Goal: Task Accomplishment & Management: Manage account settings

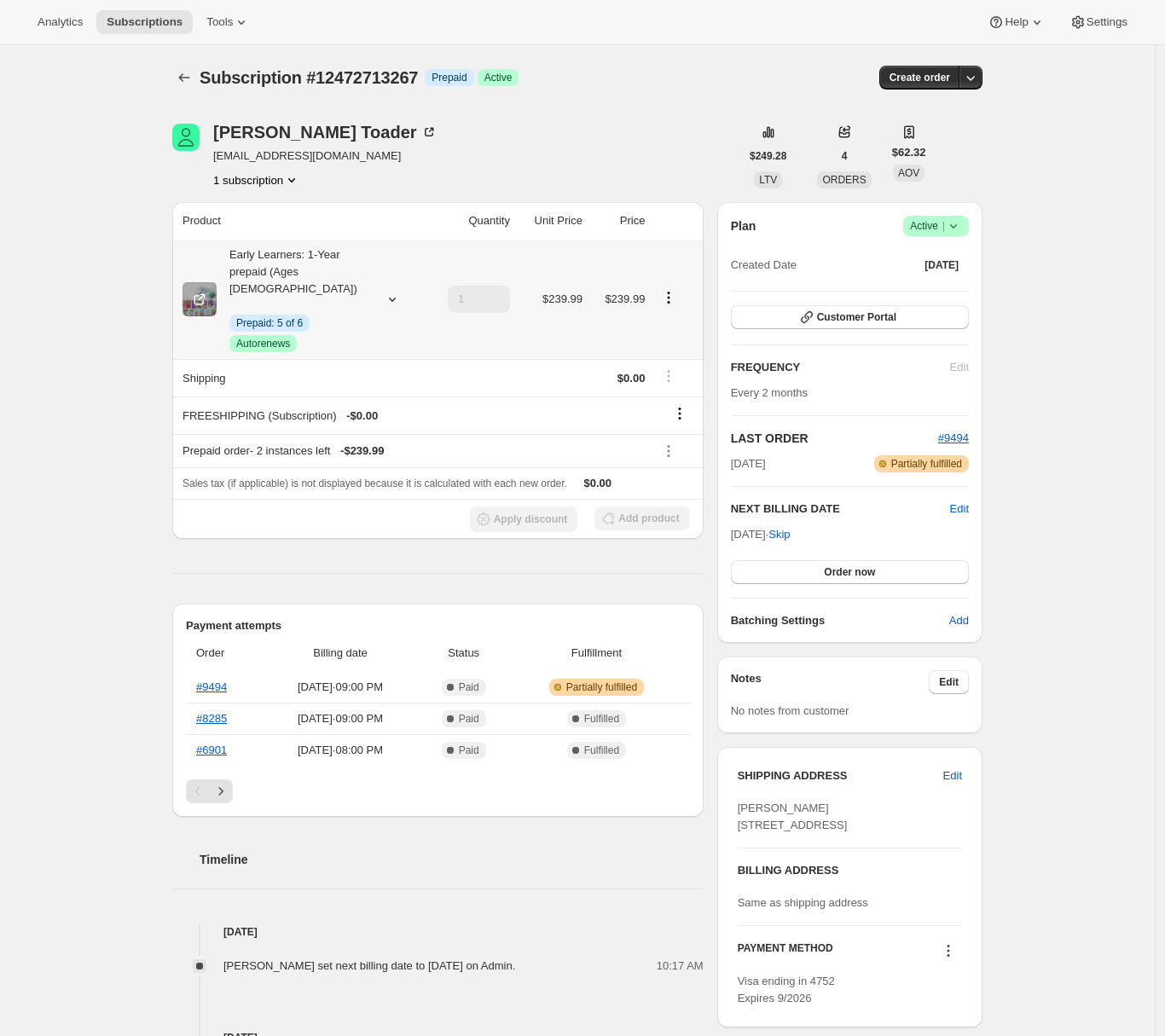
click at [392, 291] on icon at bounding box center [392, 299] width 17 height 17
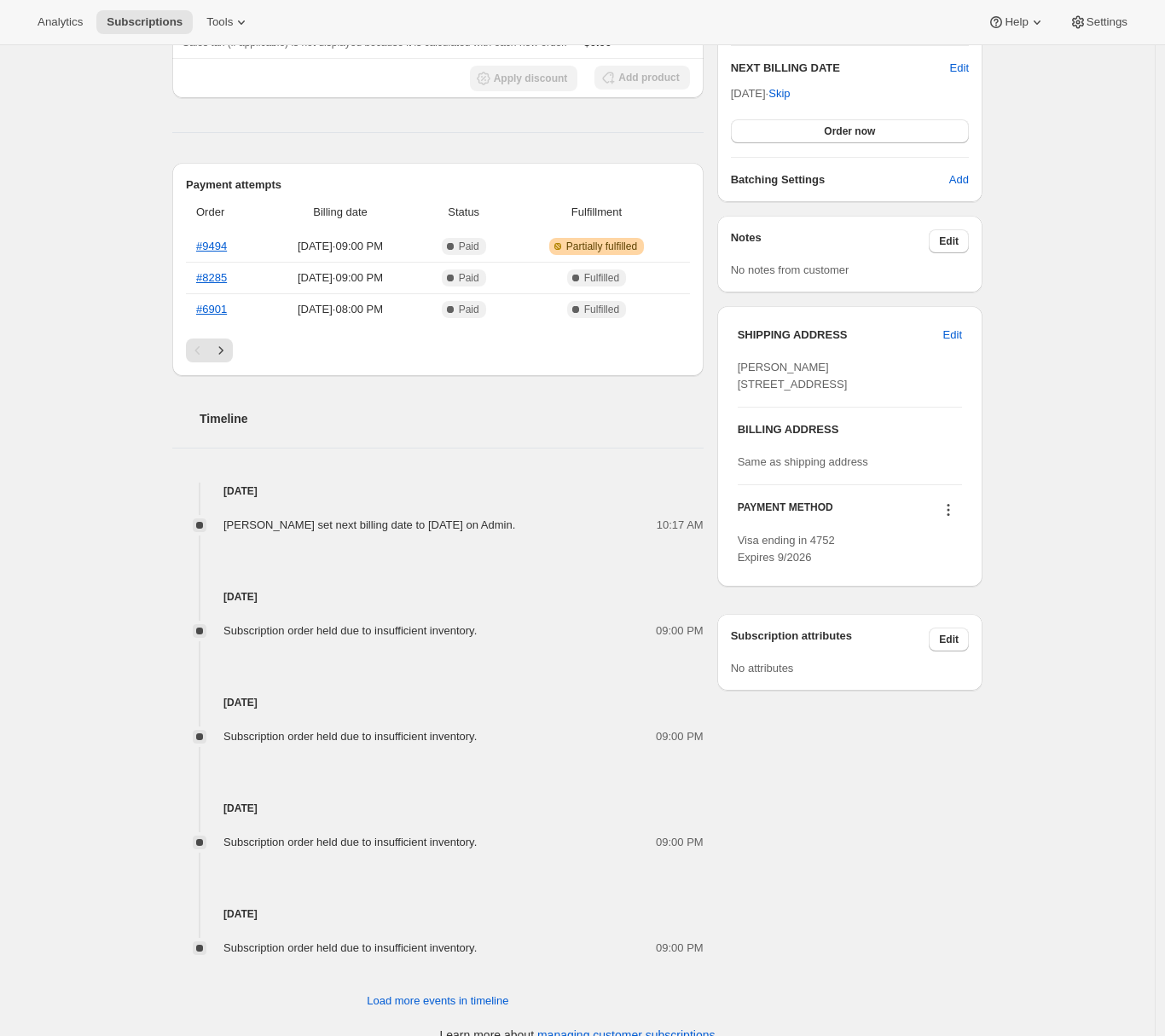
scroll to position [448, 0]
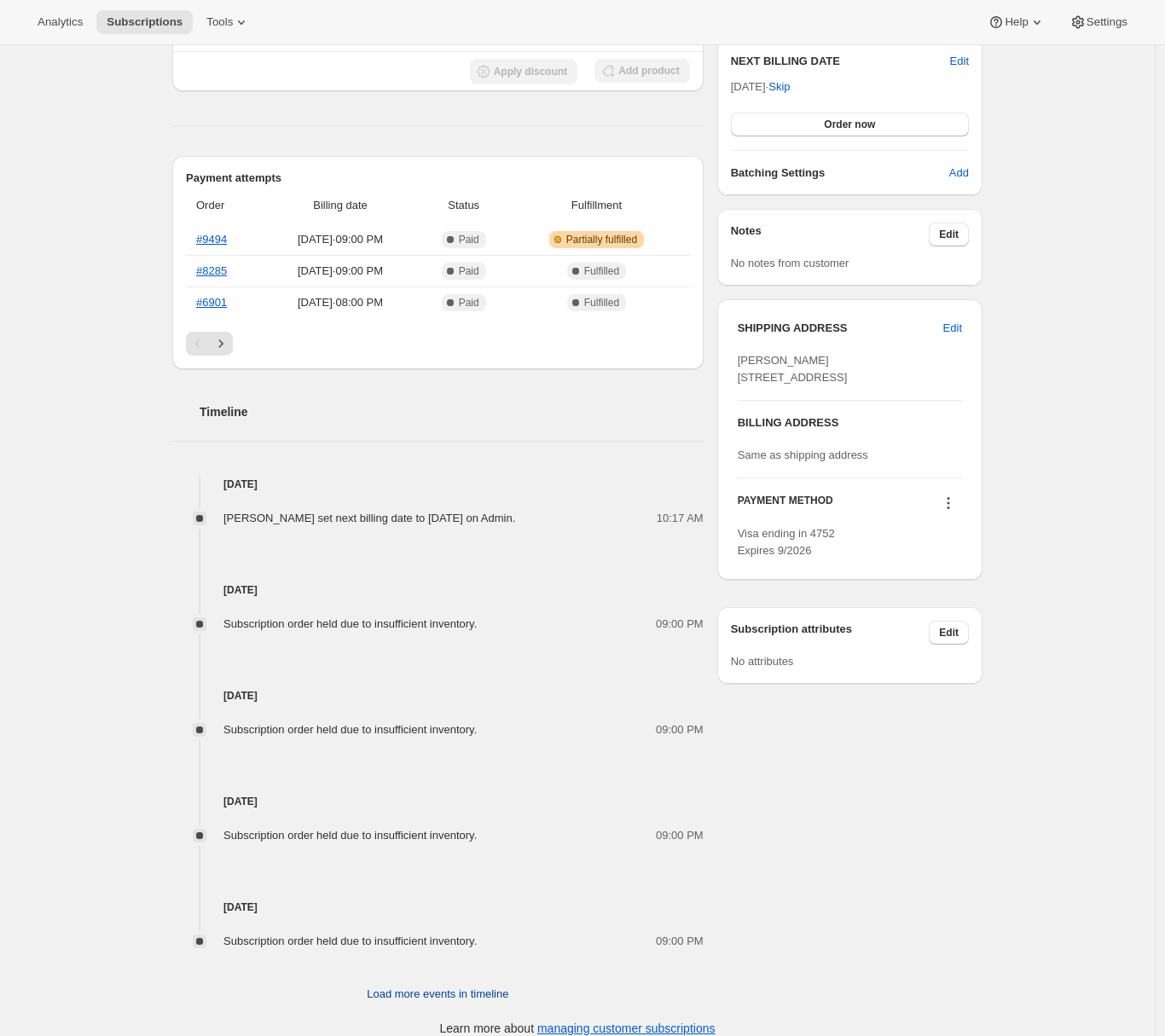
click at [437, 986] on span "Load more events in timeline" at bounding box center [437, 994] width 141 height 17
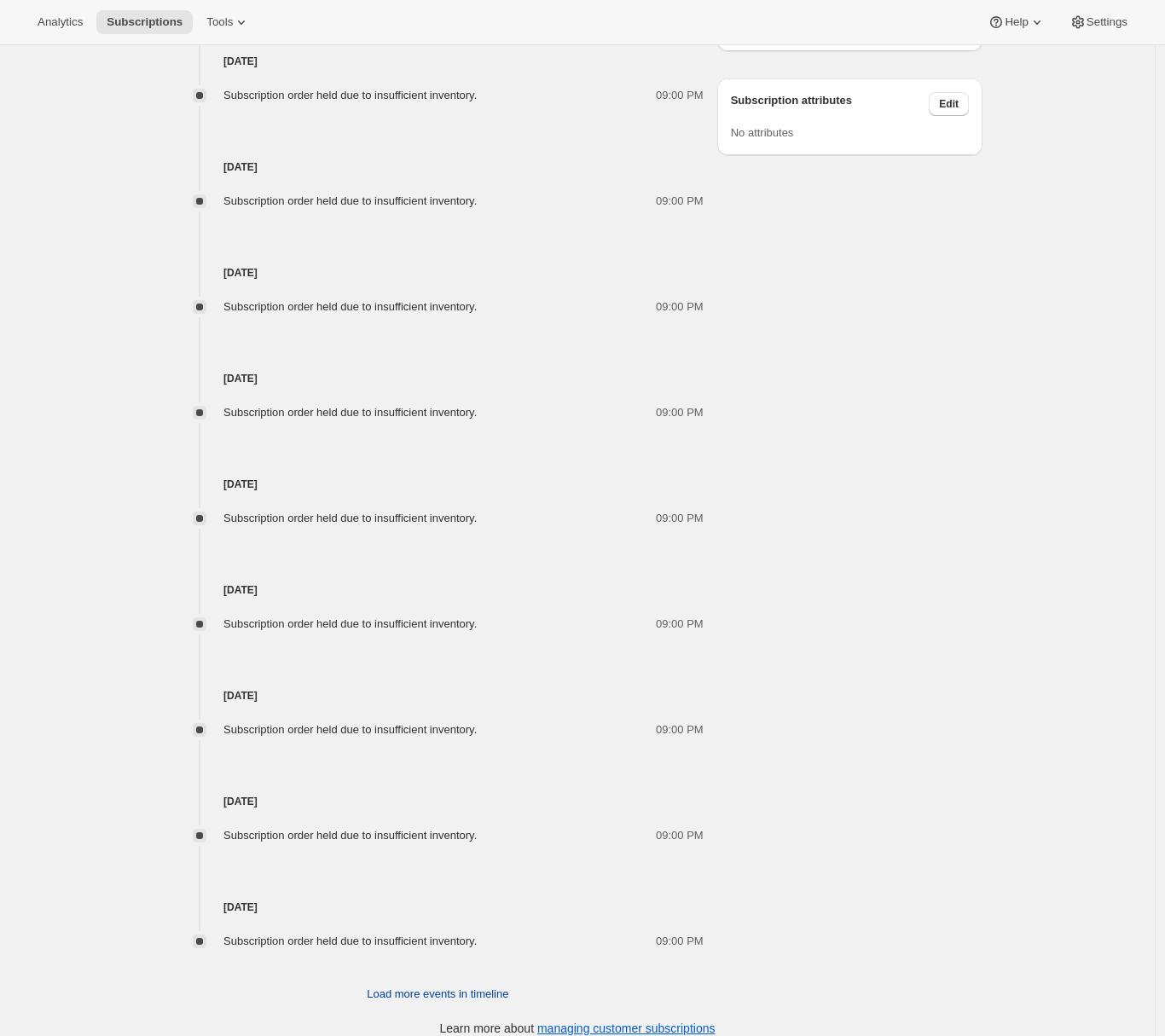
click at [410, 986] on span "Load more events in timeline" at bounding box center [437, 994] width 141 height 17
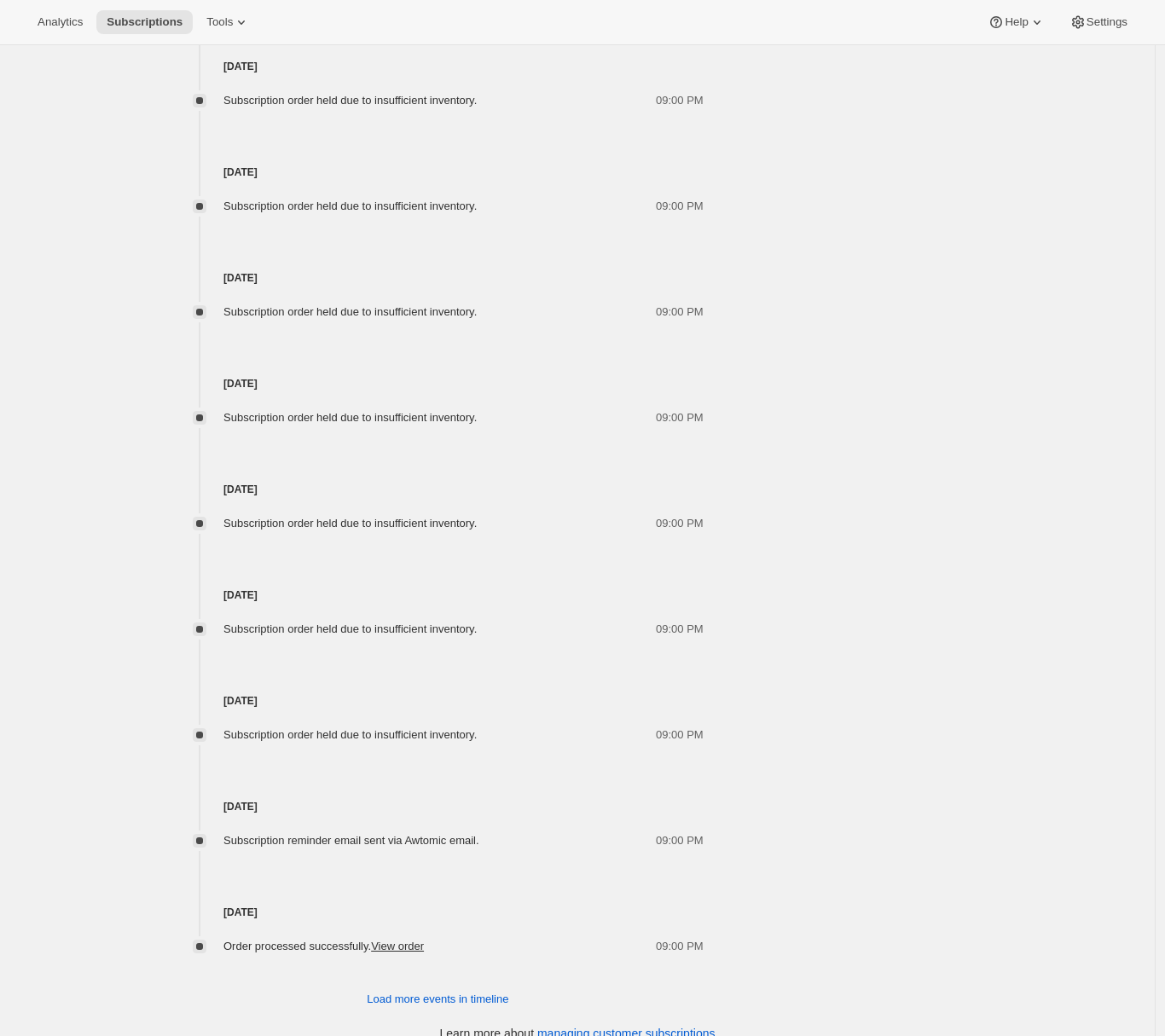
scroll to position [1505, 0]
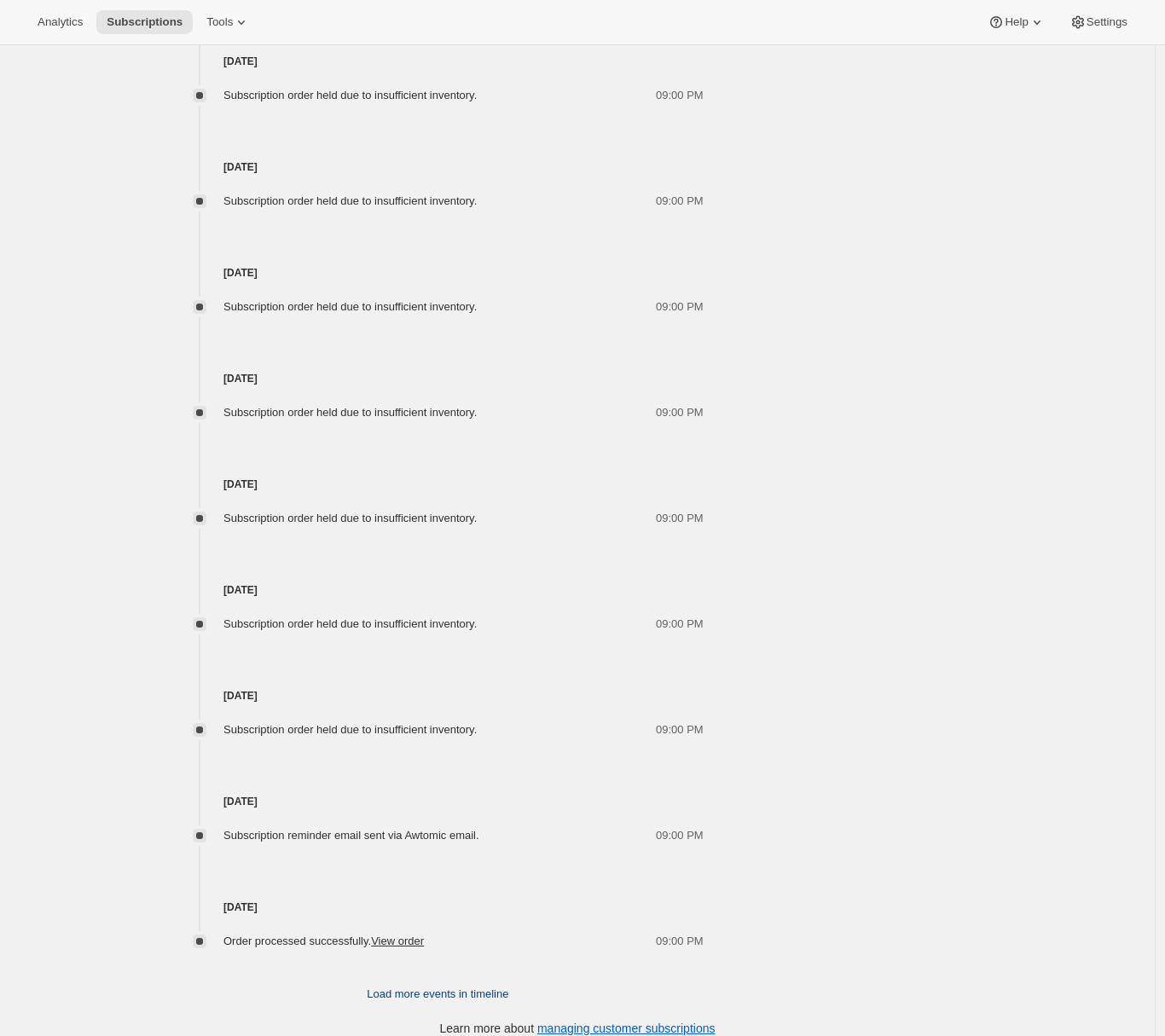
click at [401, 986] on span "Load more events in timeline" at bounding box center [437, 994] width 141 height 17
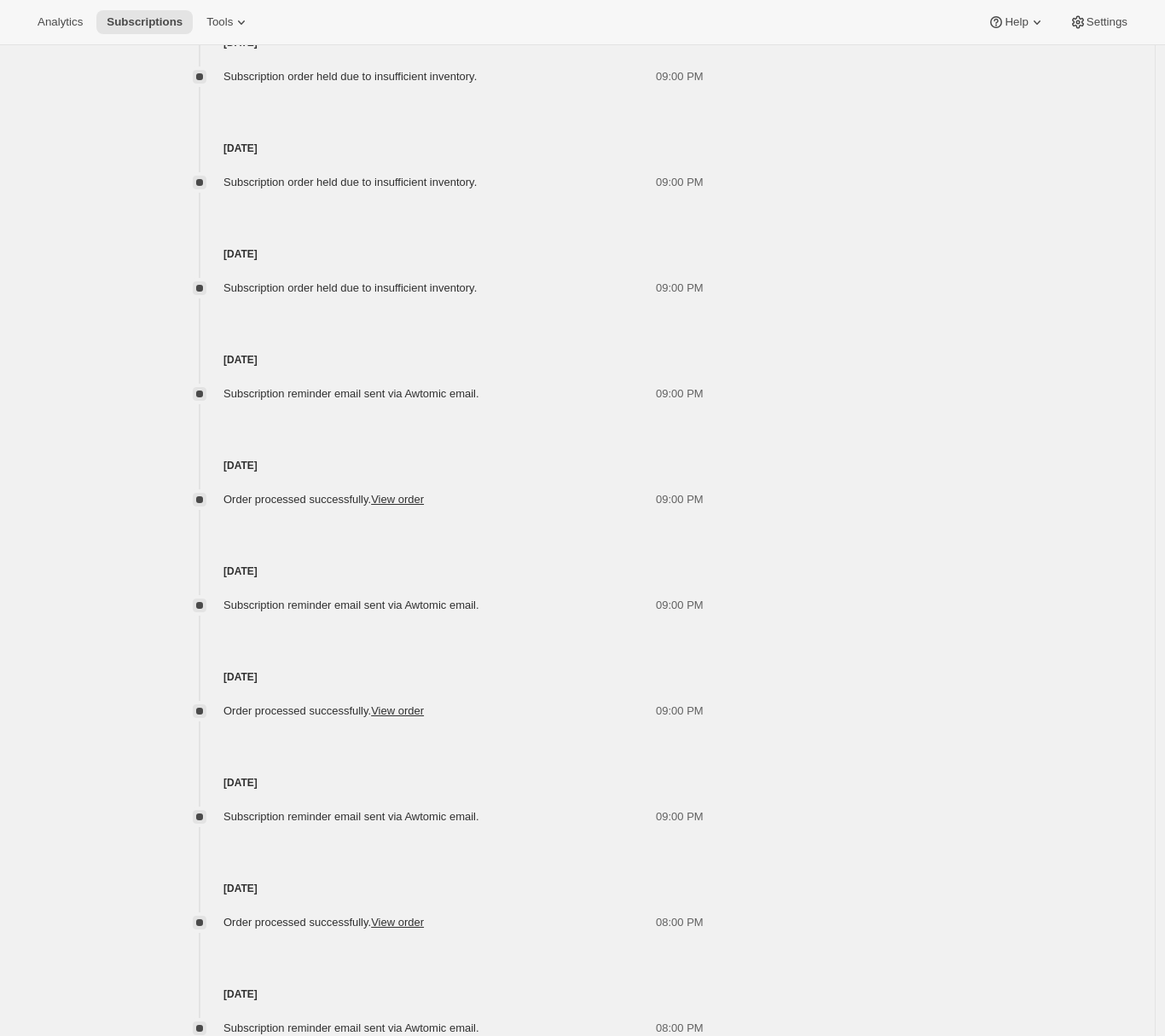
scroll to position [2034, 0]
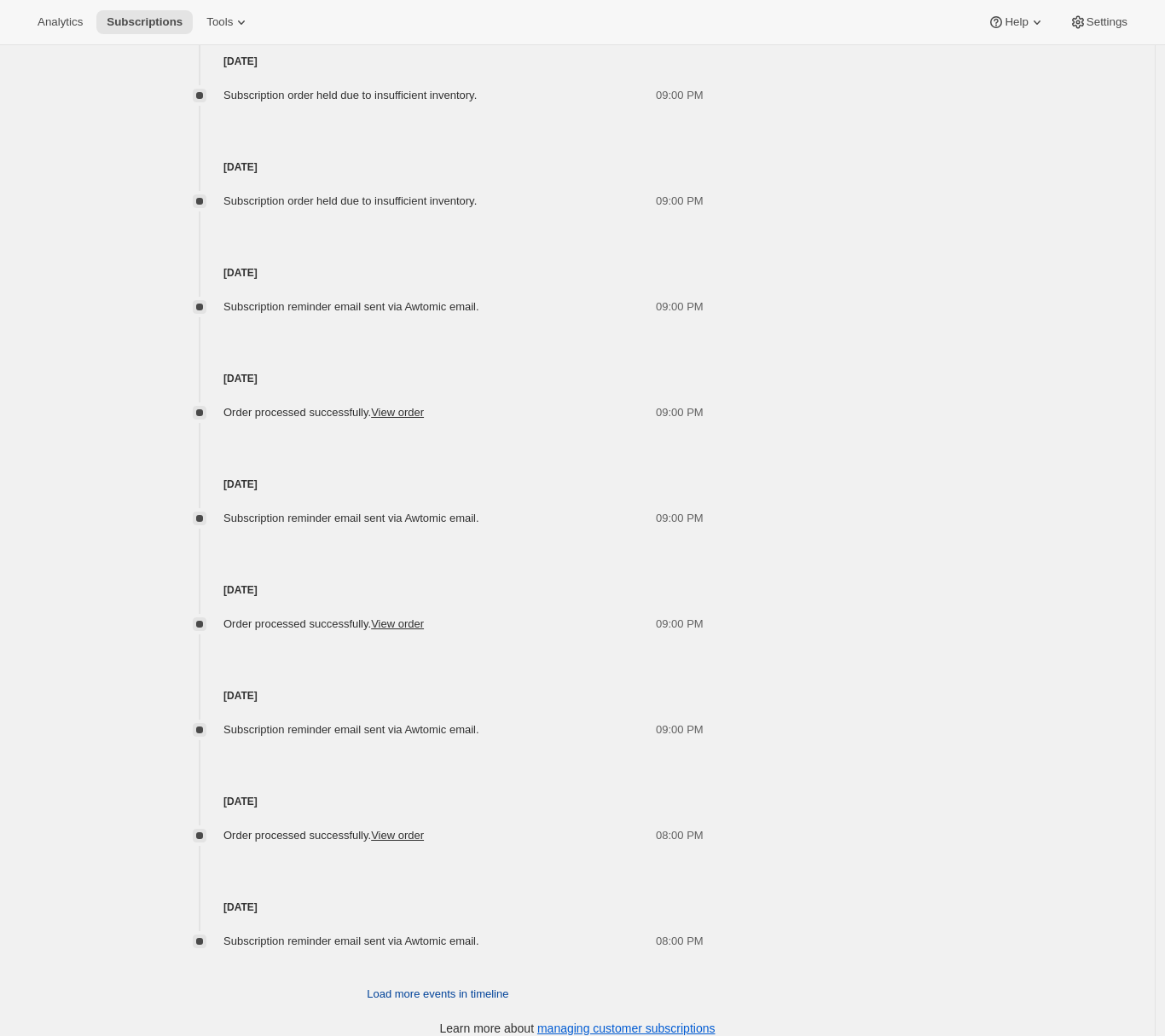
click at [396, 986] on span "Load more events in timeline" at bounding box center [437, 994] width 141 height 17
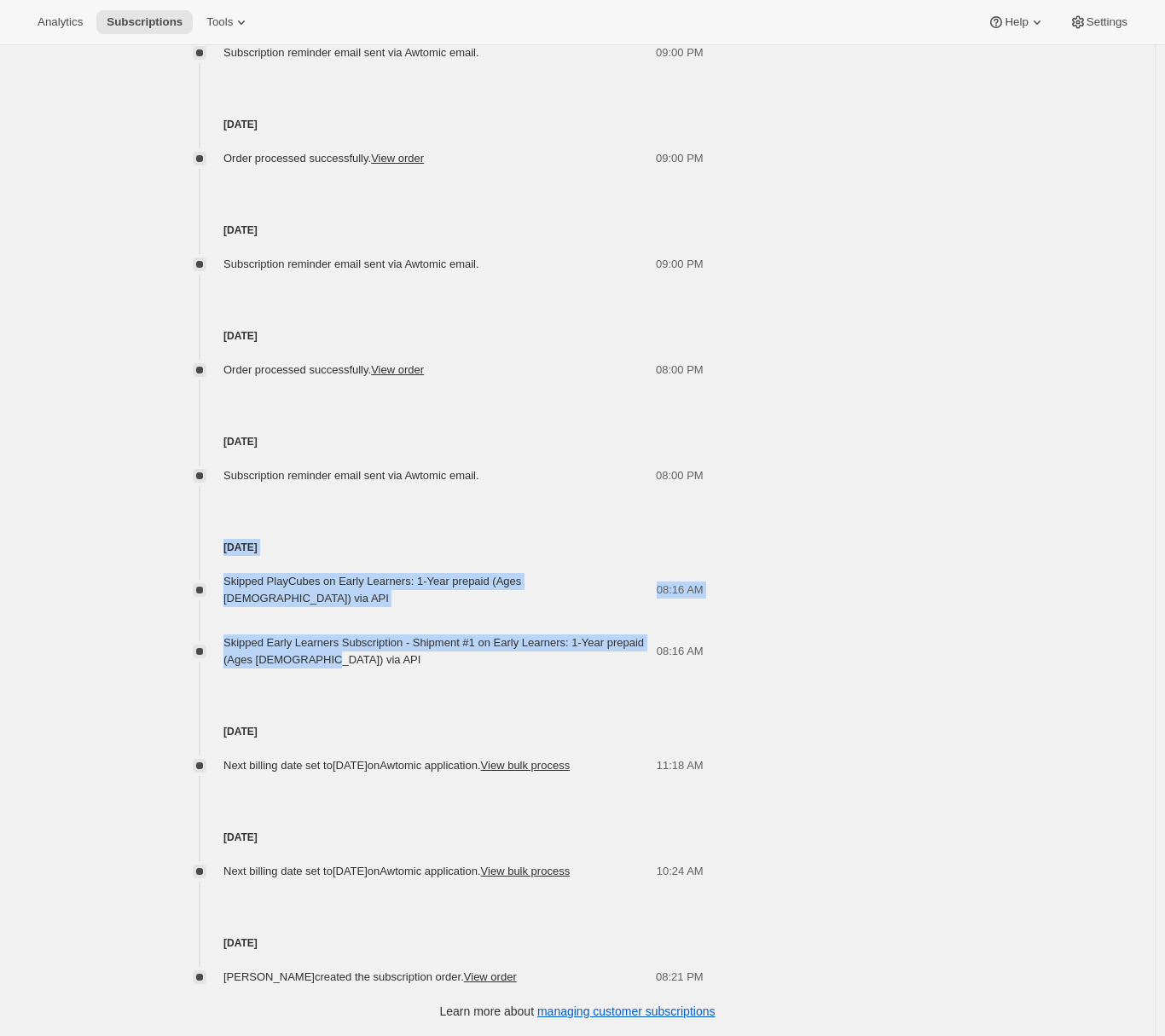
drag, startPoint x: 228, startPoint y: 519, endPoint x: 390, endPoint y: 627, distance: 194.7
click at [390, 627] on div "[DATE] Skipped PlayCubes on Early Learners: 1-Year prepaid (Ages [DEMOGRAPHIC_D…" at bounding box center [438, 576] width 531 height 184
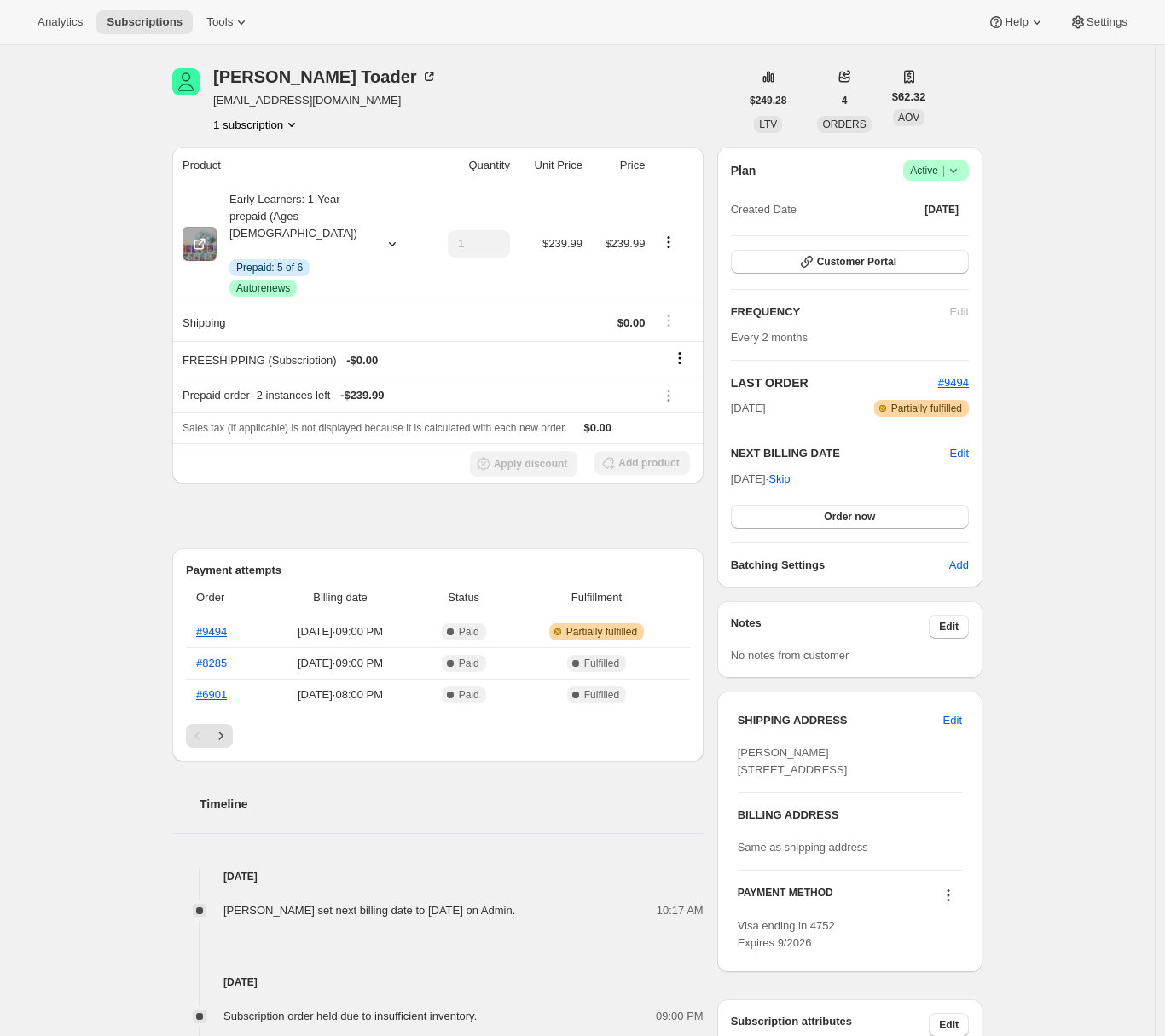
scroll to position [160, 0]
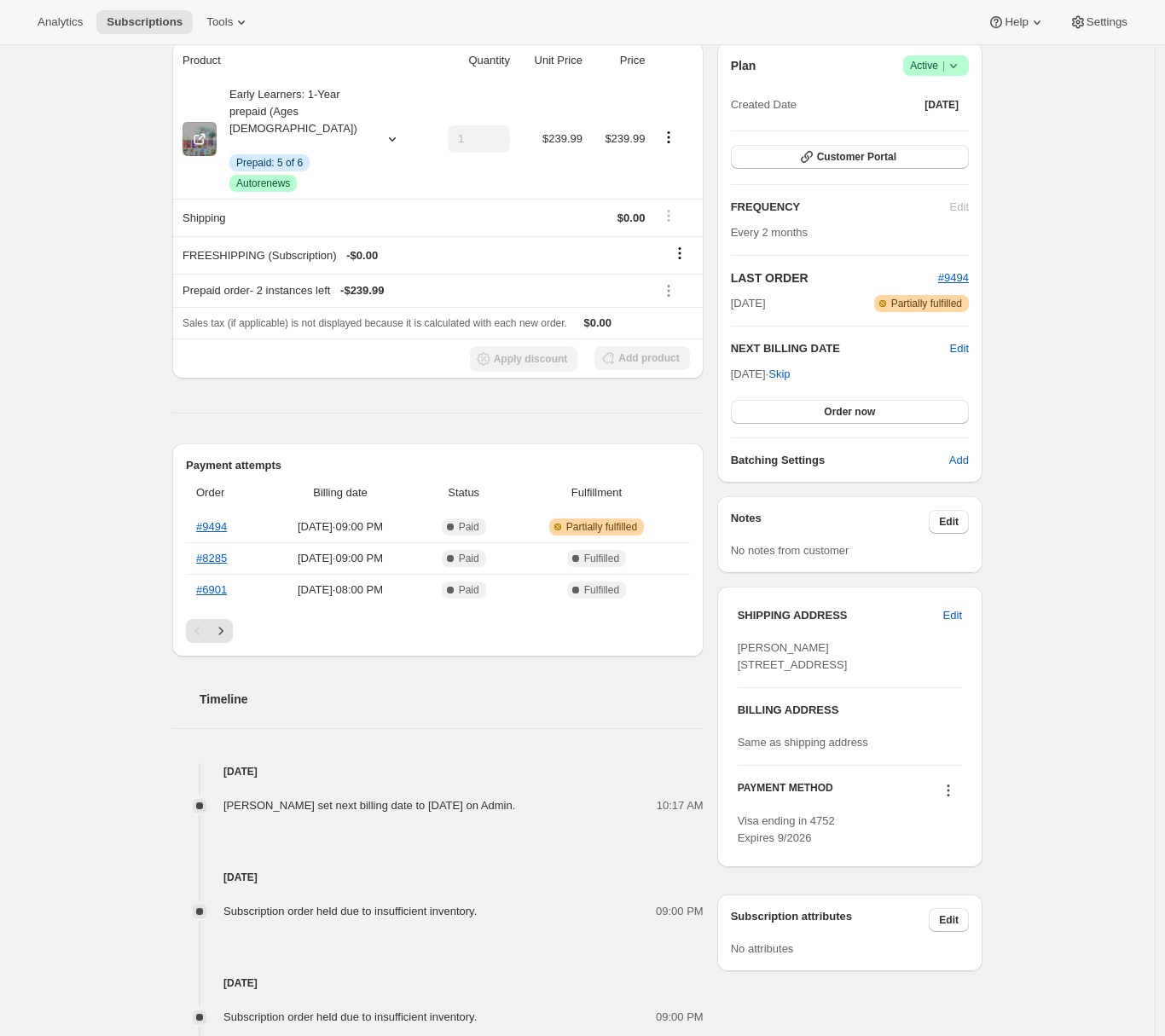
click at [389, 138] on icon at bounding box center [392, 139] width 17 height 17
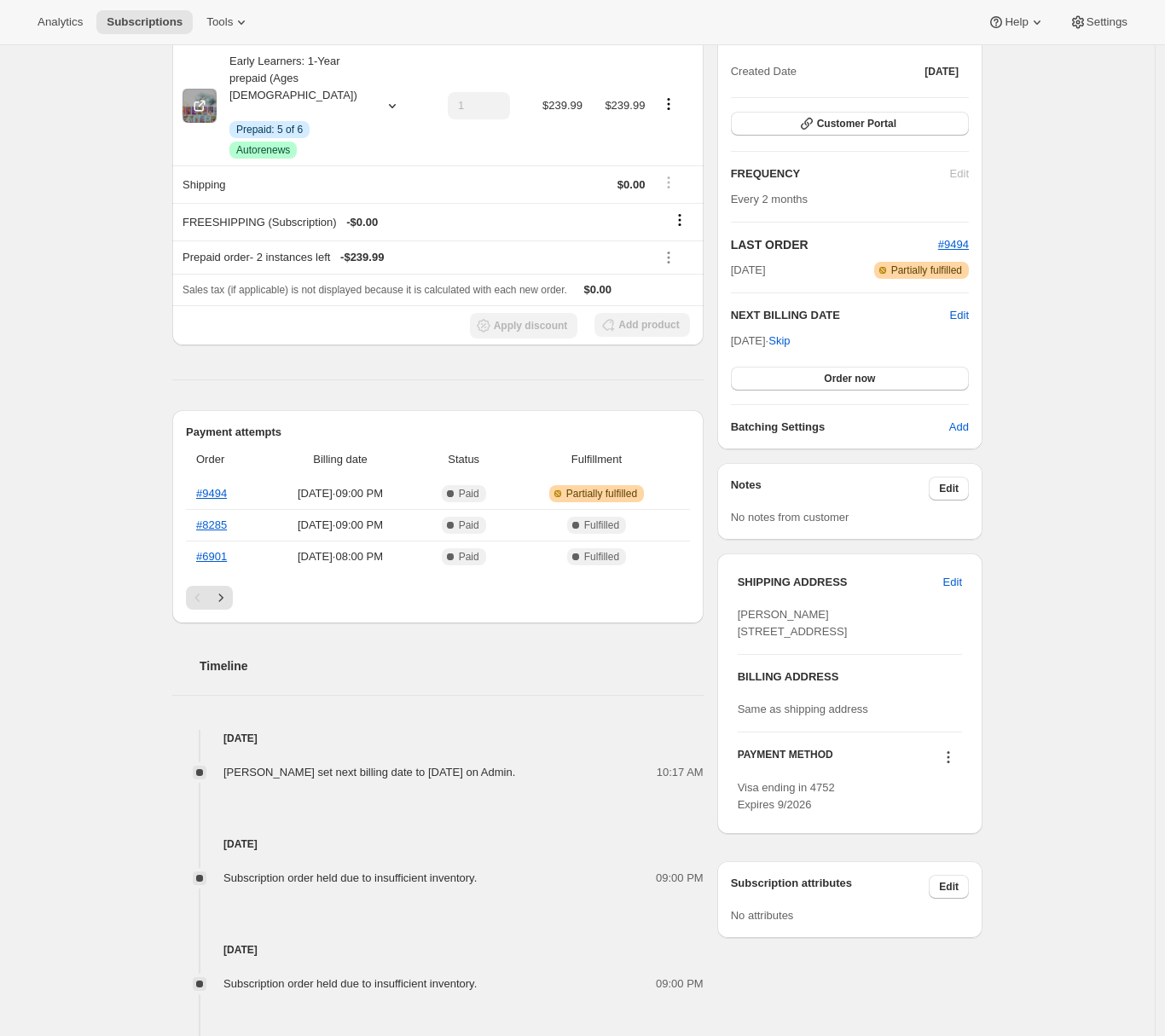
scroll to position [324, 0]
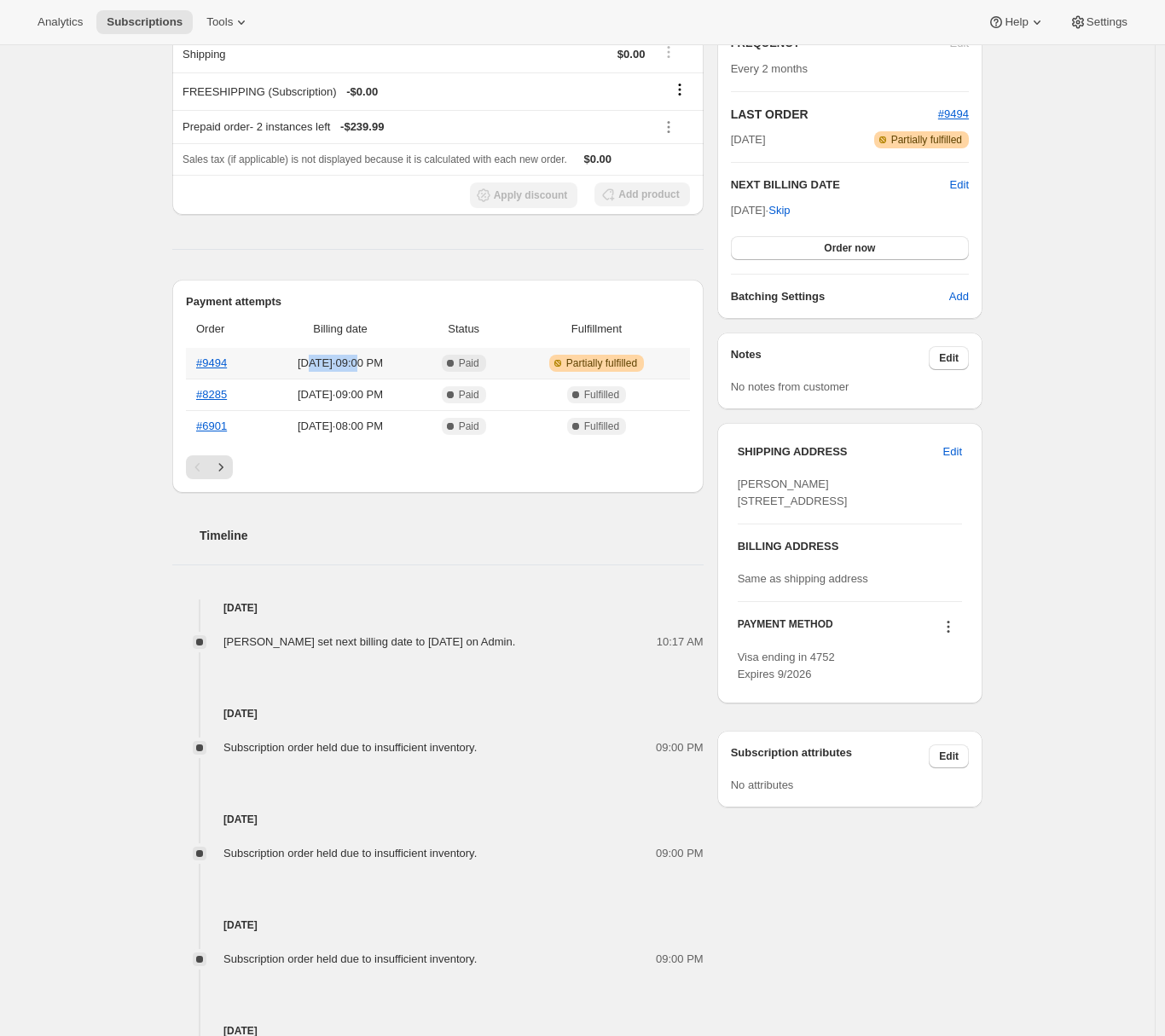
drag, startPoint x: 306, startPoint y: 344, endPoint x: 396, endPoint y: 350, distance: 90.2
click at [396, 354] on span "[DATE] · 09:00 PM" at bounding box center [339, 363] width 147 height 17
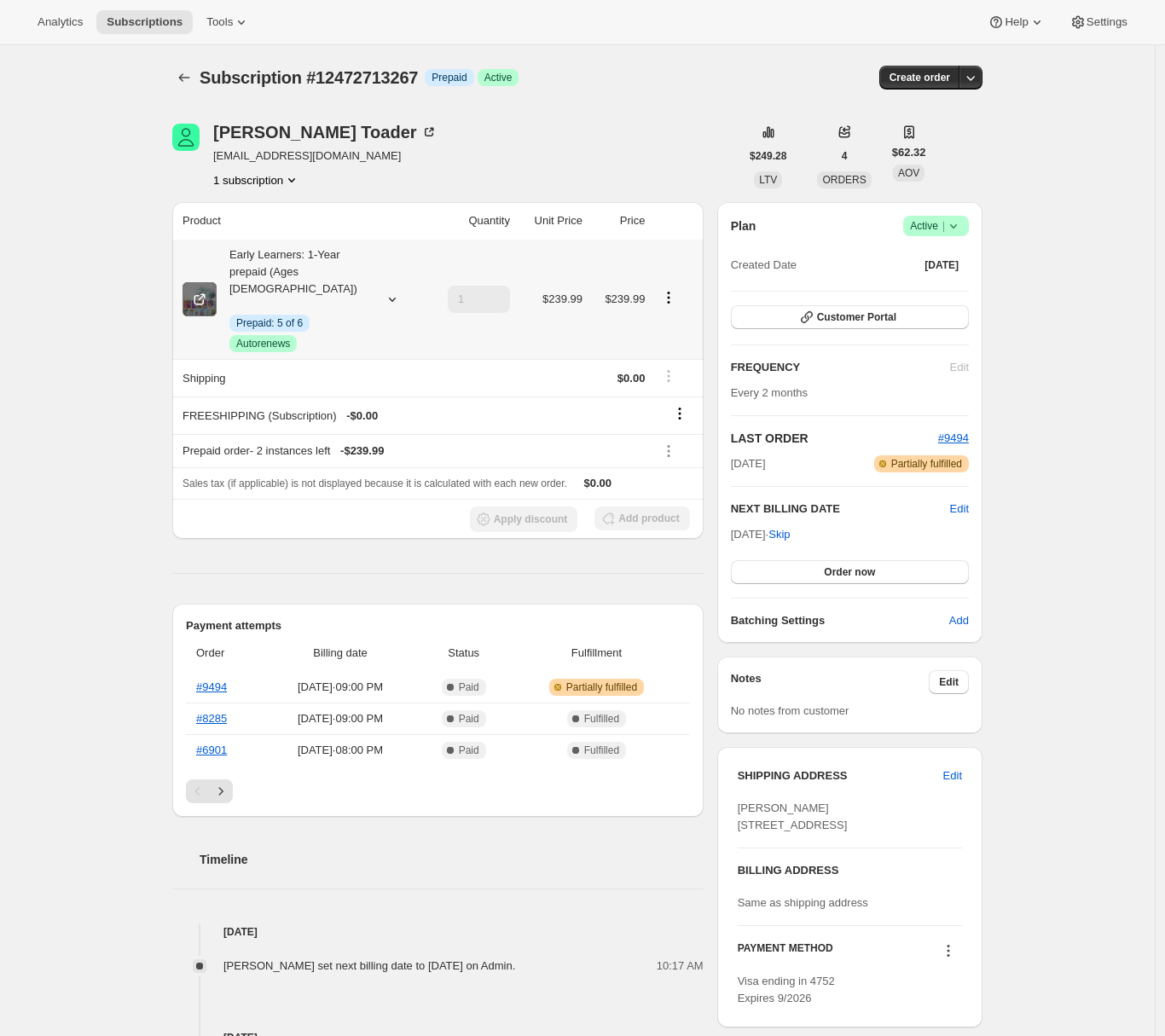
click at [204, 291] on icon at bounding box center [199, 299] width 17 height 17
click at [798, 326] on button "Customer Portal" at bounding box center [850, 317] width 237 height 24
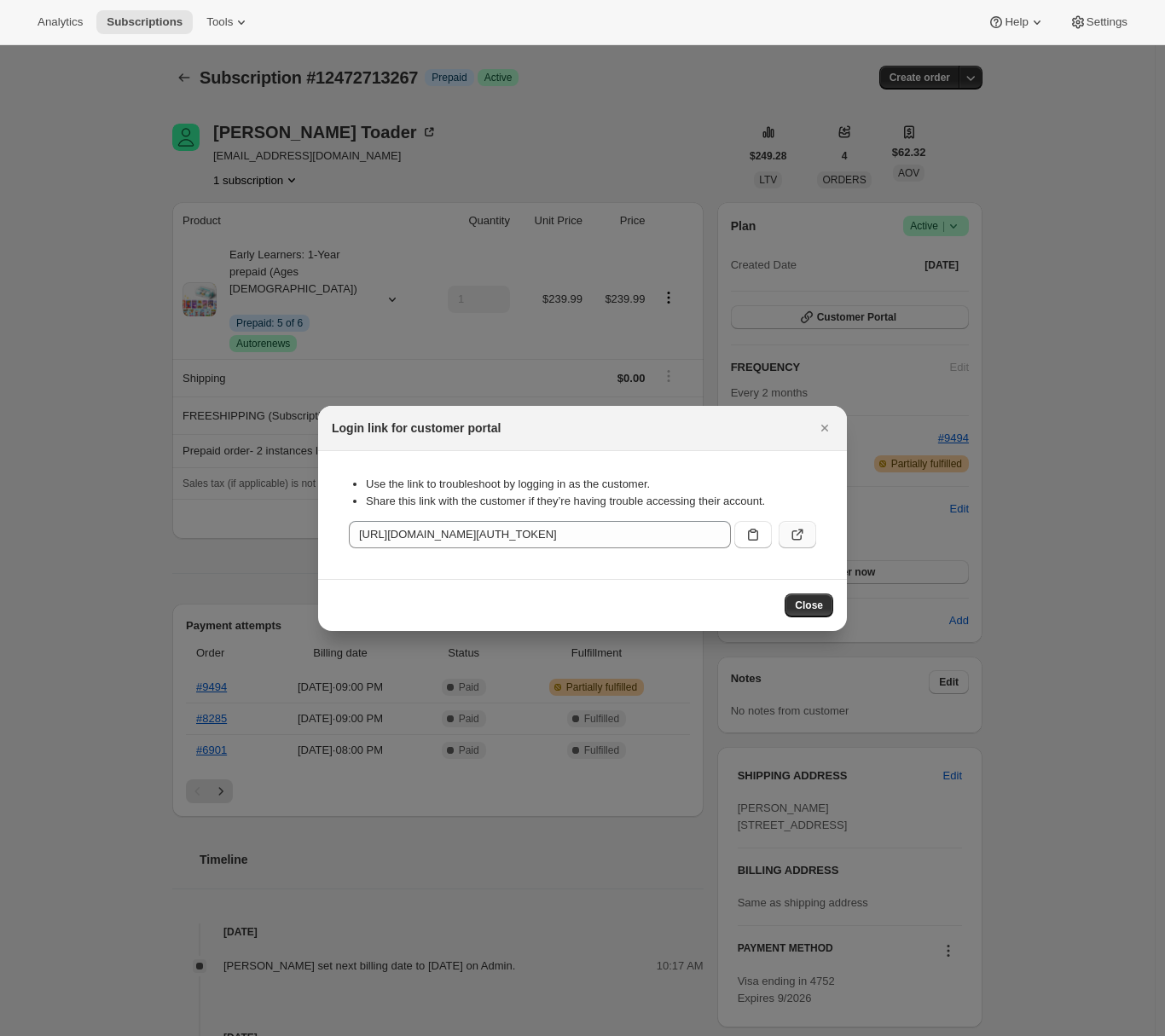
click at [808, 528] on button ":r1l:" at bounding box center [798, 534] width 37 height 27
click at [830, 429] on icon "Close" at bounding box center [825, 428] width 17 height 17
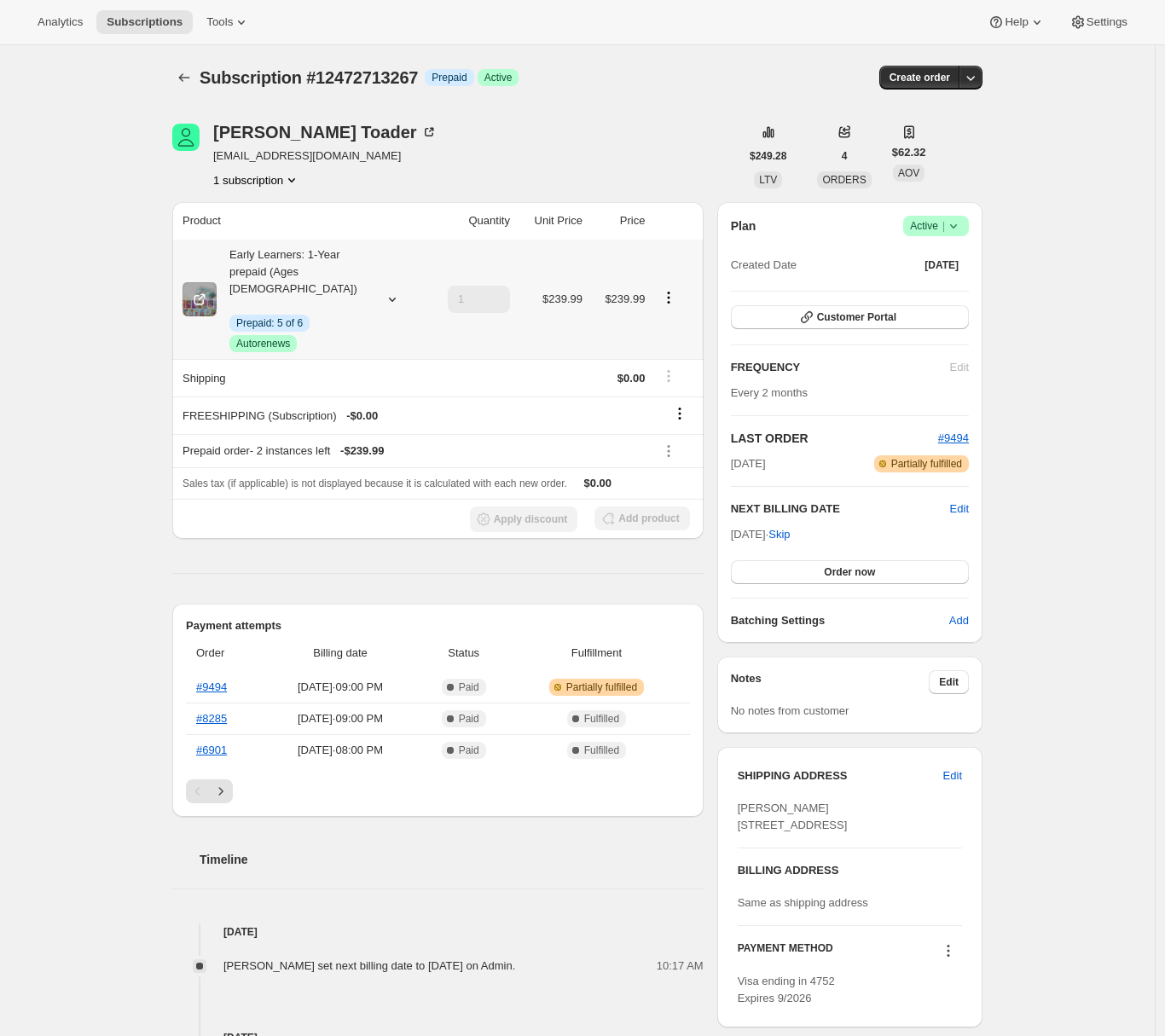
click at [385, 291] on div at bounding box center [389, 299] width 24 height 17
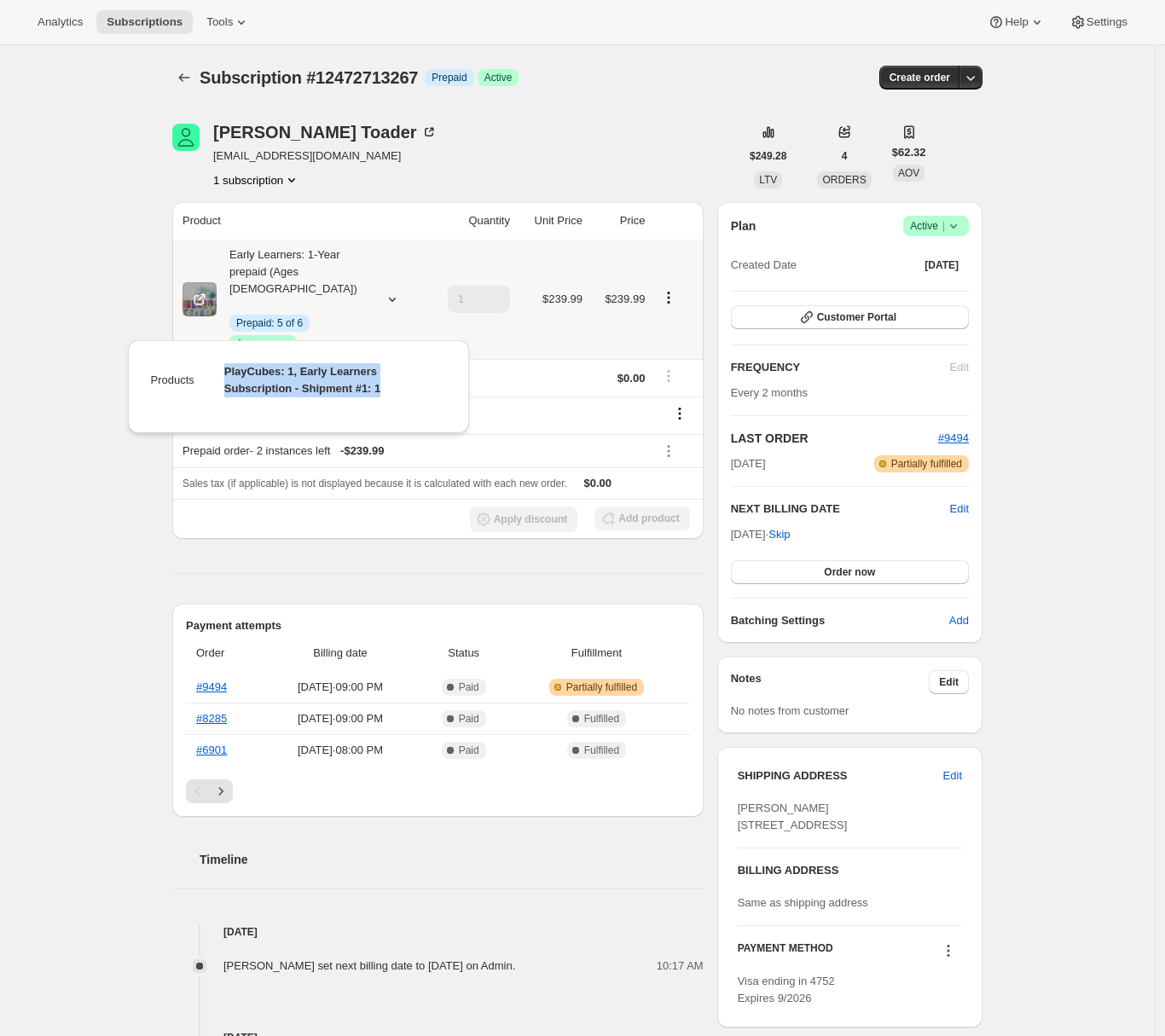
drag, startPoint x: 222, startPoint y: 371, endPoint x: 400, endPoint y: 396, distance: 179.7
click at [400, 396] on td "PlayCubes: 1, Early Learners Subscription - Shipment #1: 1" at bounding box center [322, 387] width 250 height 49
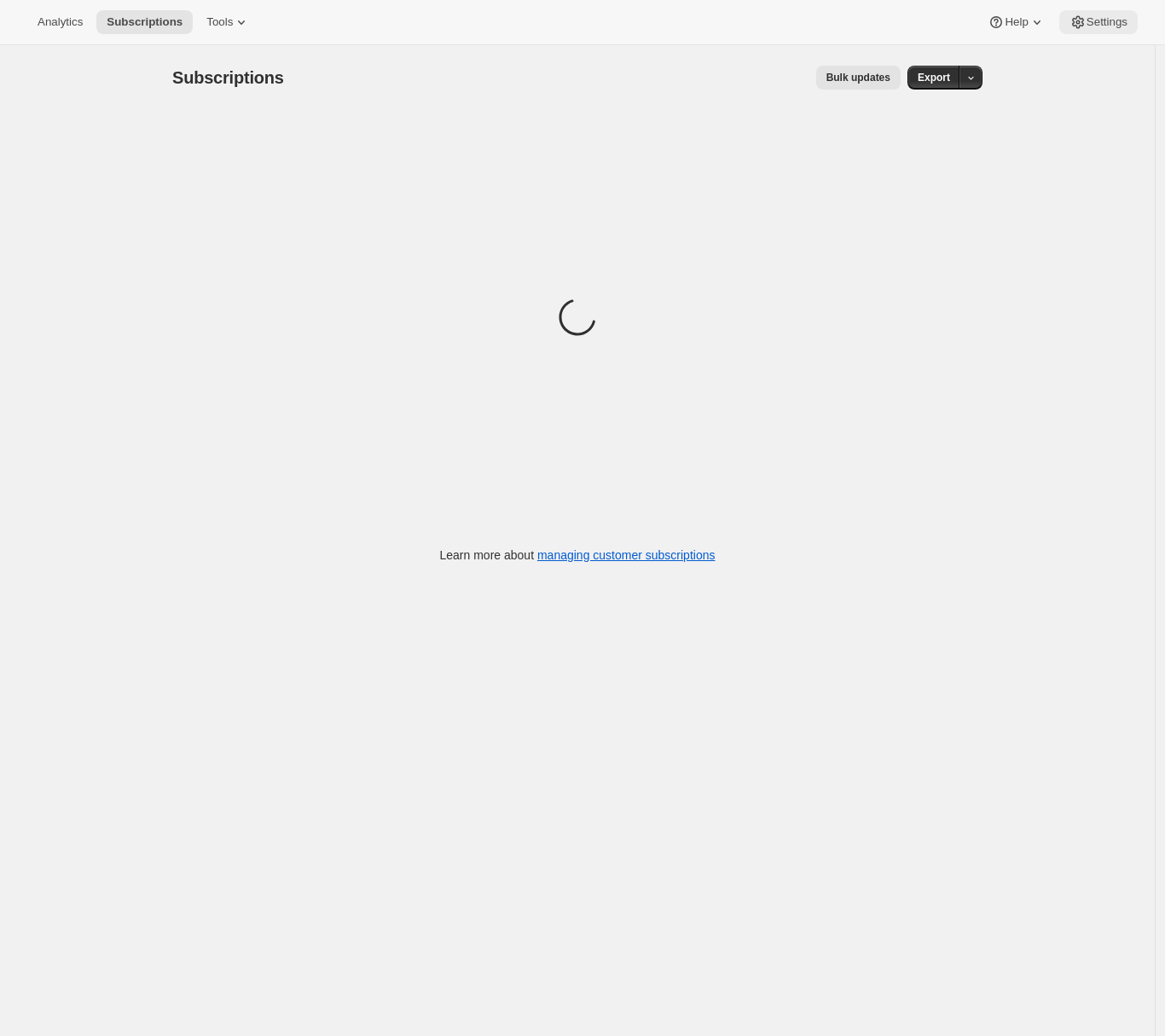
click at [1070, 30] on icon at bounding box center [1078, 22] width 17 height 17
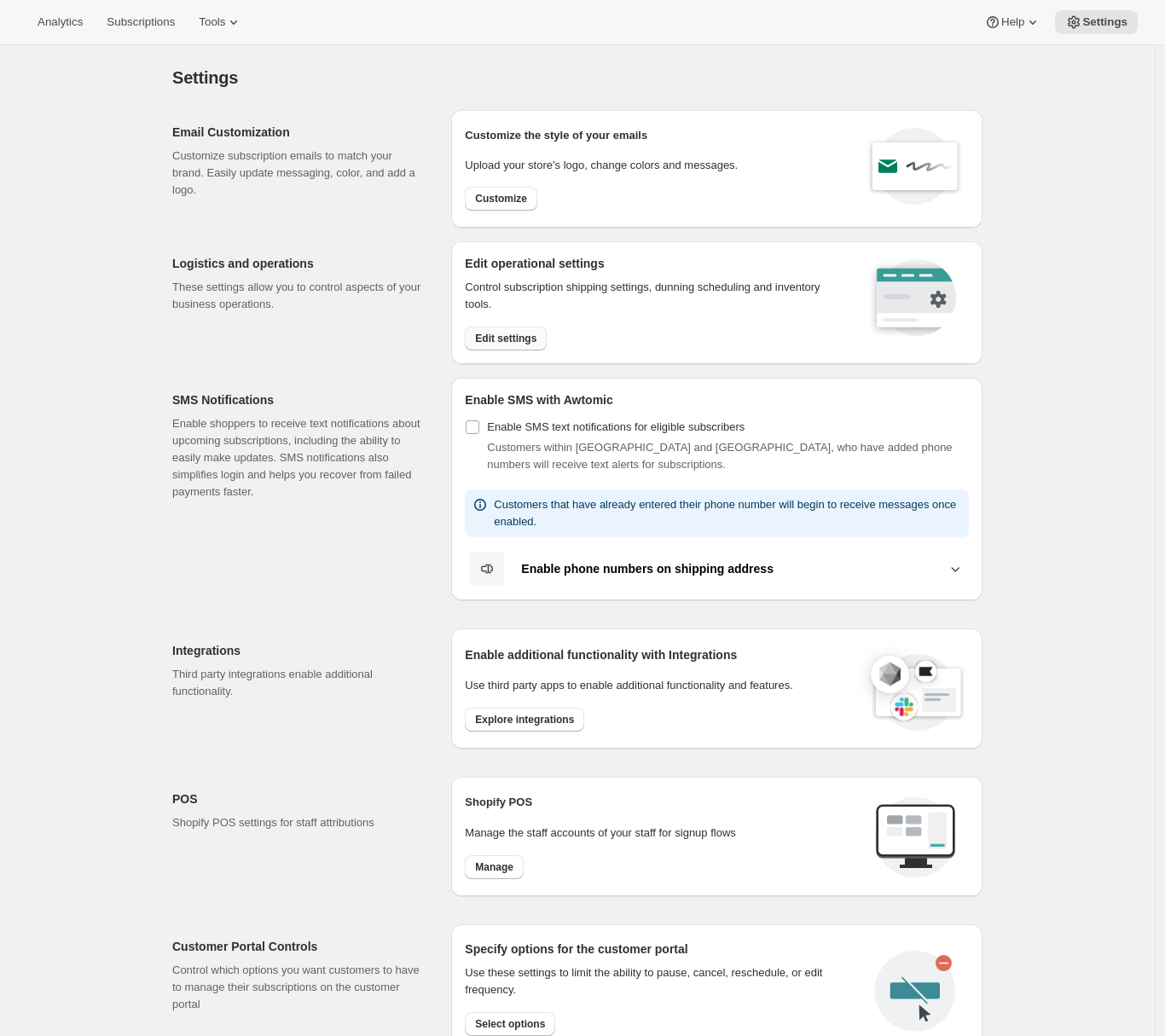
click at [524, 336] on span "Edit settings" at bounding box center [506, 338] width 62 height 14
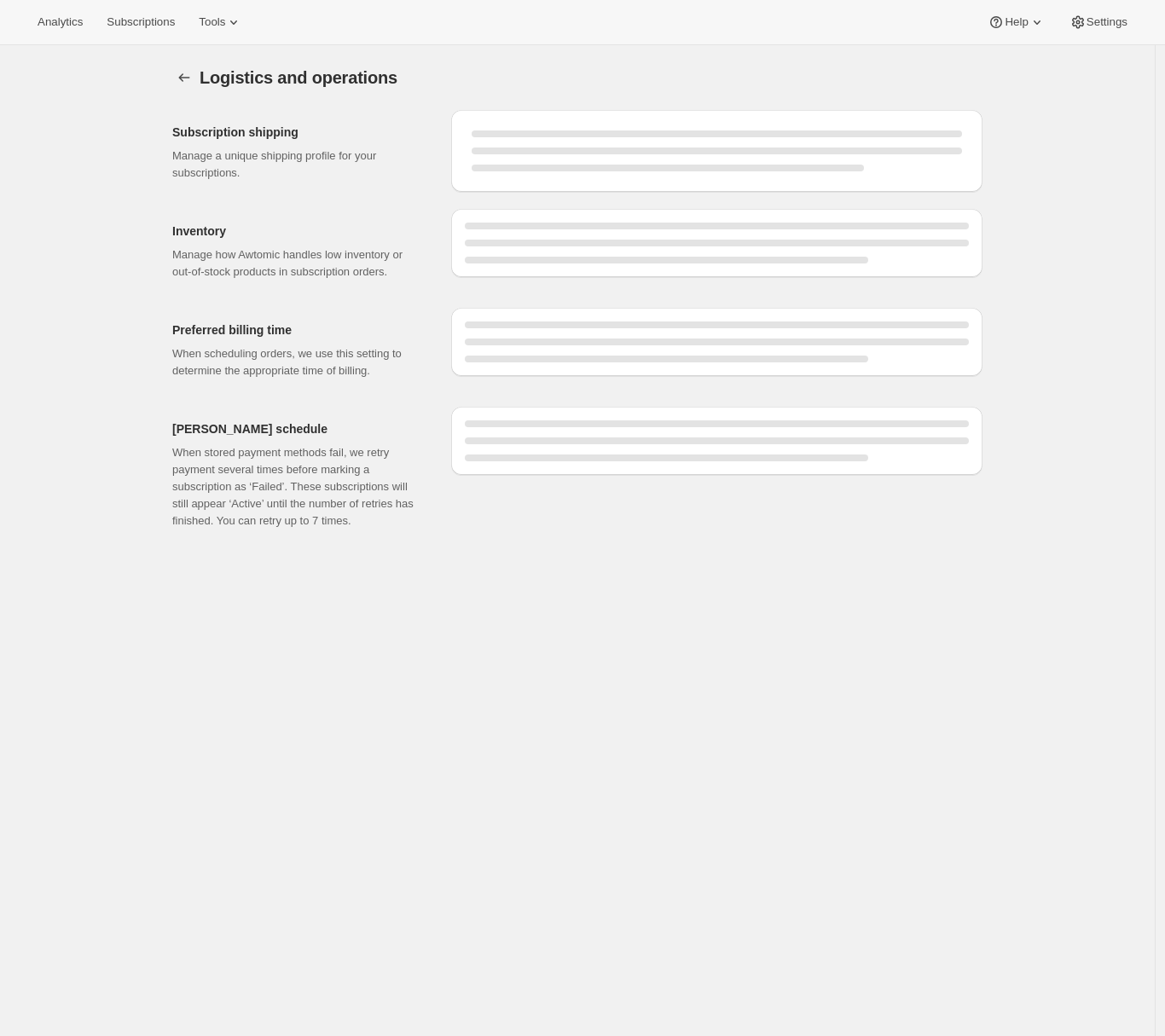
select select "DAY"
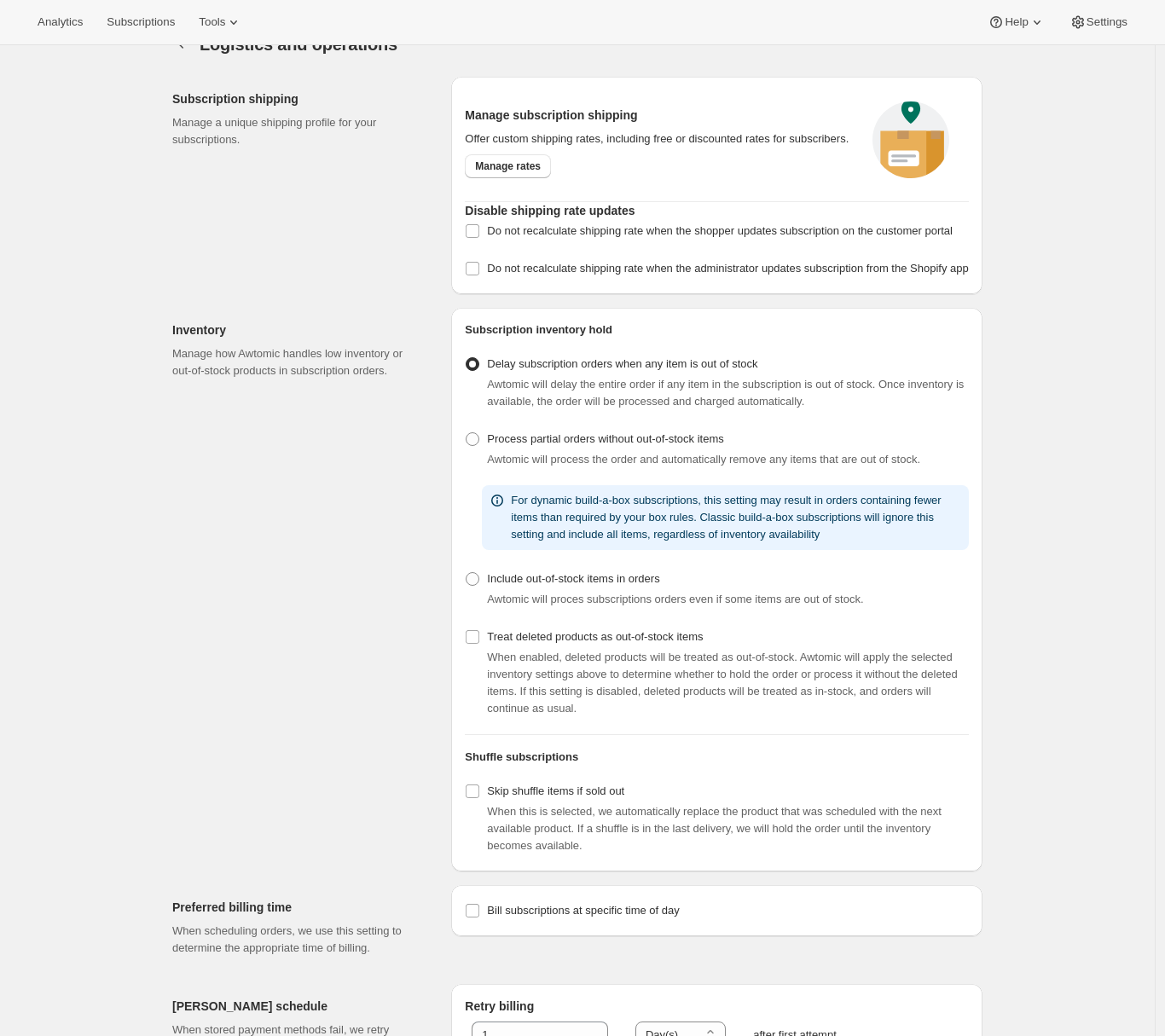
scroll to position [58, 0]
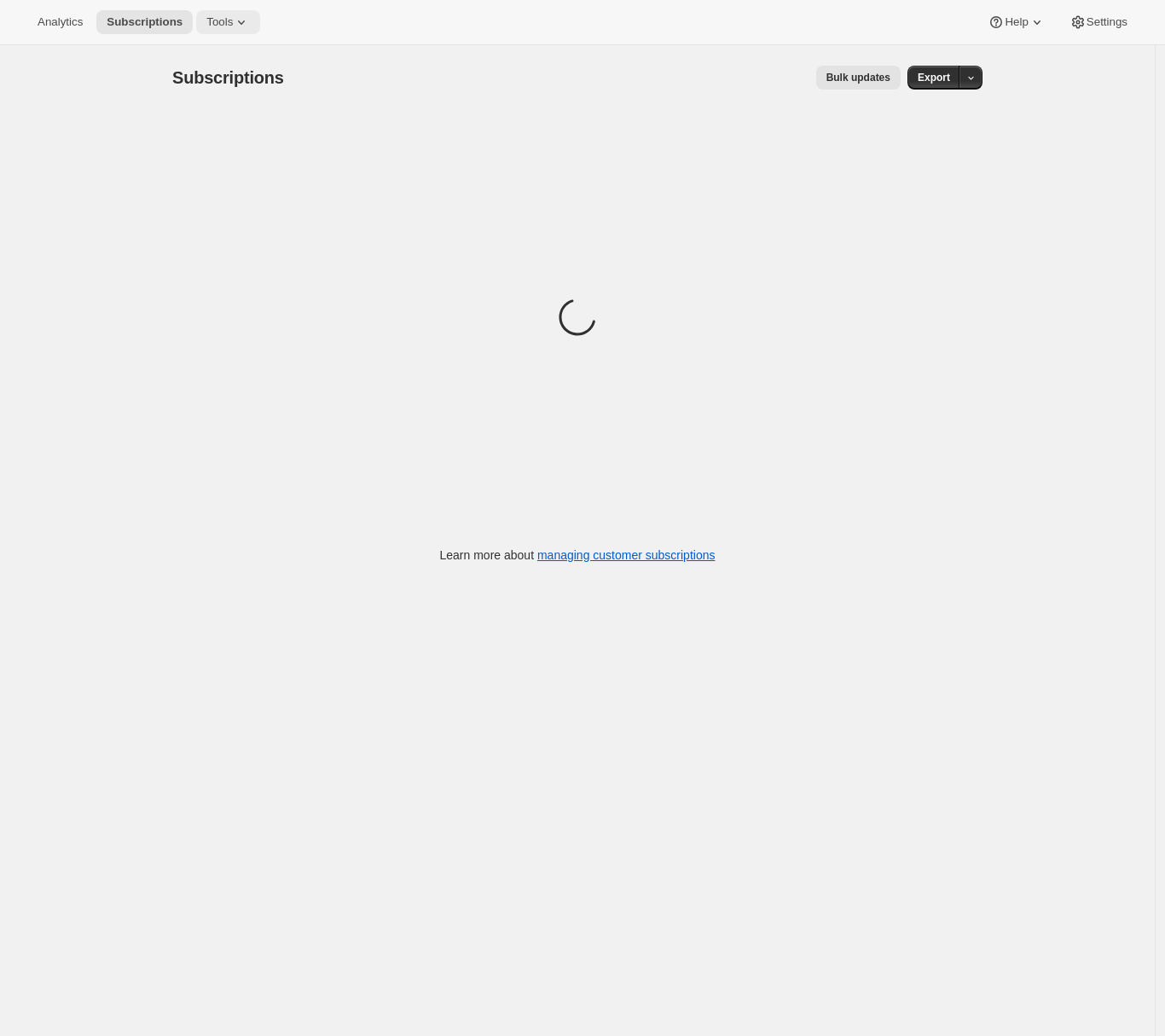
click at [227, 28] on span "Tools" at bounding box center [220, 22] width 26 height 14
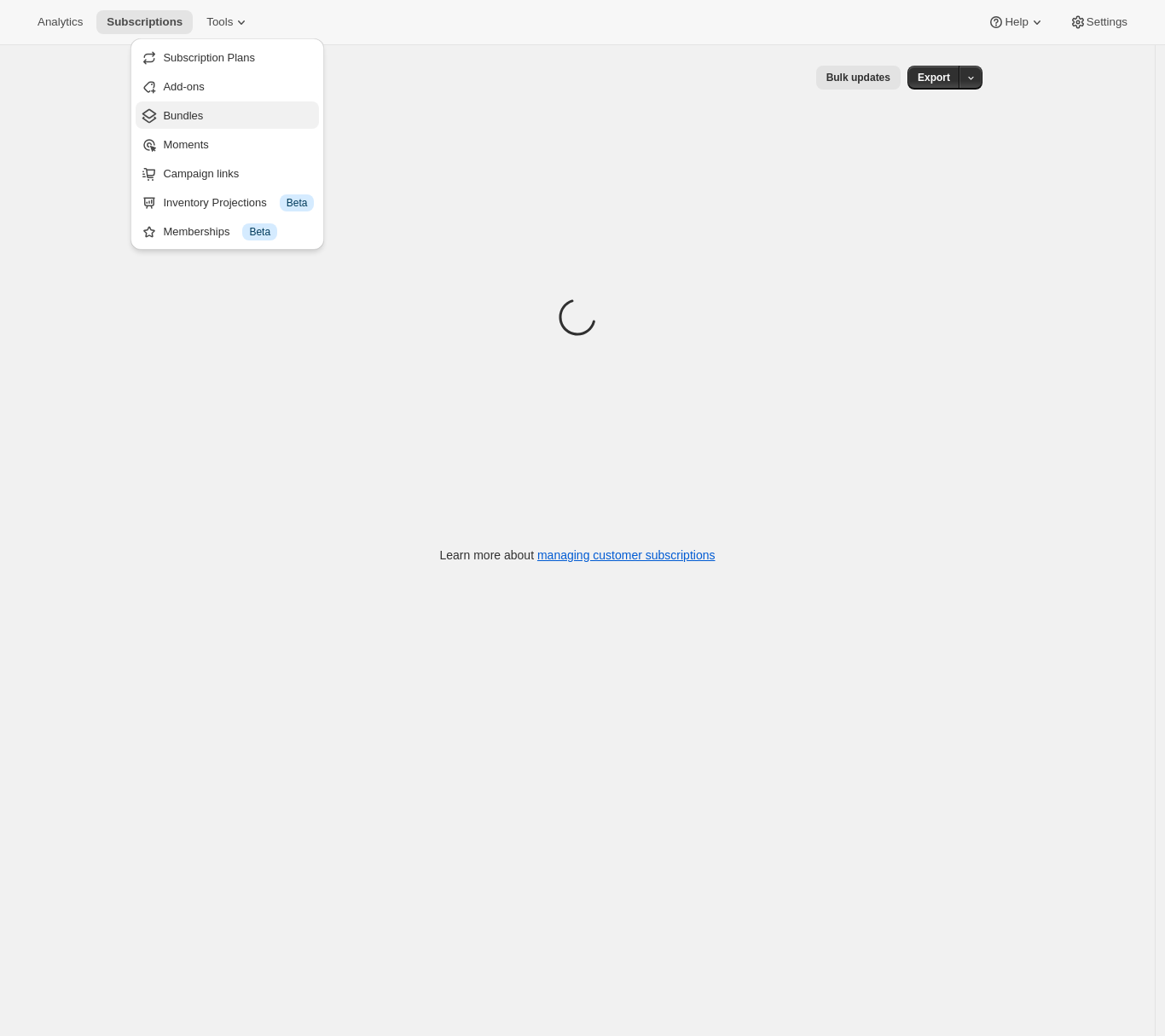
click at [200, 120] on span "Bundles" at bounding box center [182, 116] width 40 height 13
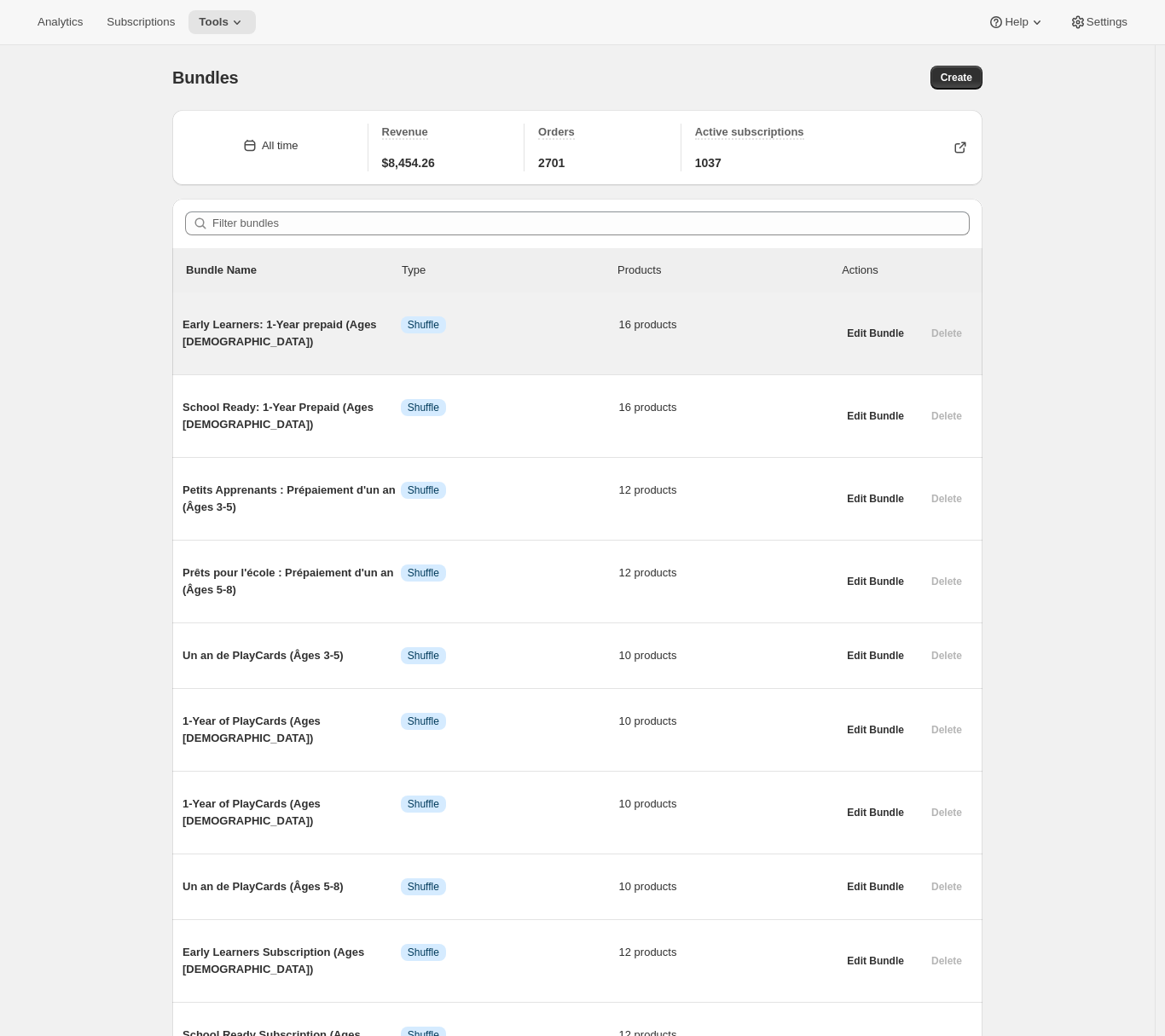
click at [297, 329] on span "Early Learners: 1-Year prepaid (Ages [DEMOGRAPHIC_DATA])" at bounding box center [291, 333] width 218 height 34
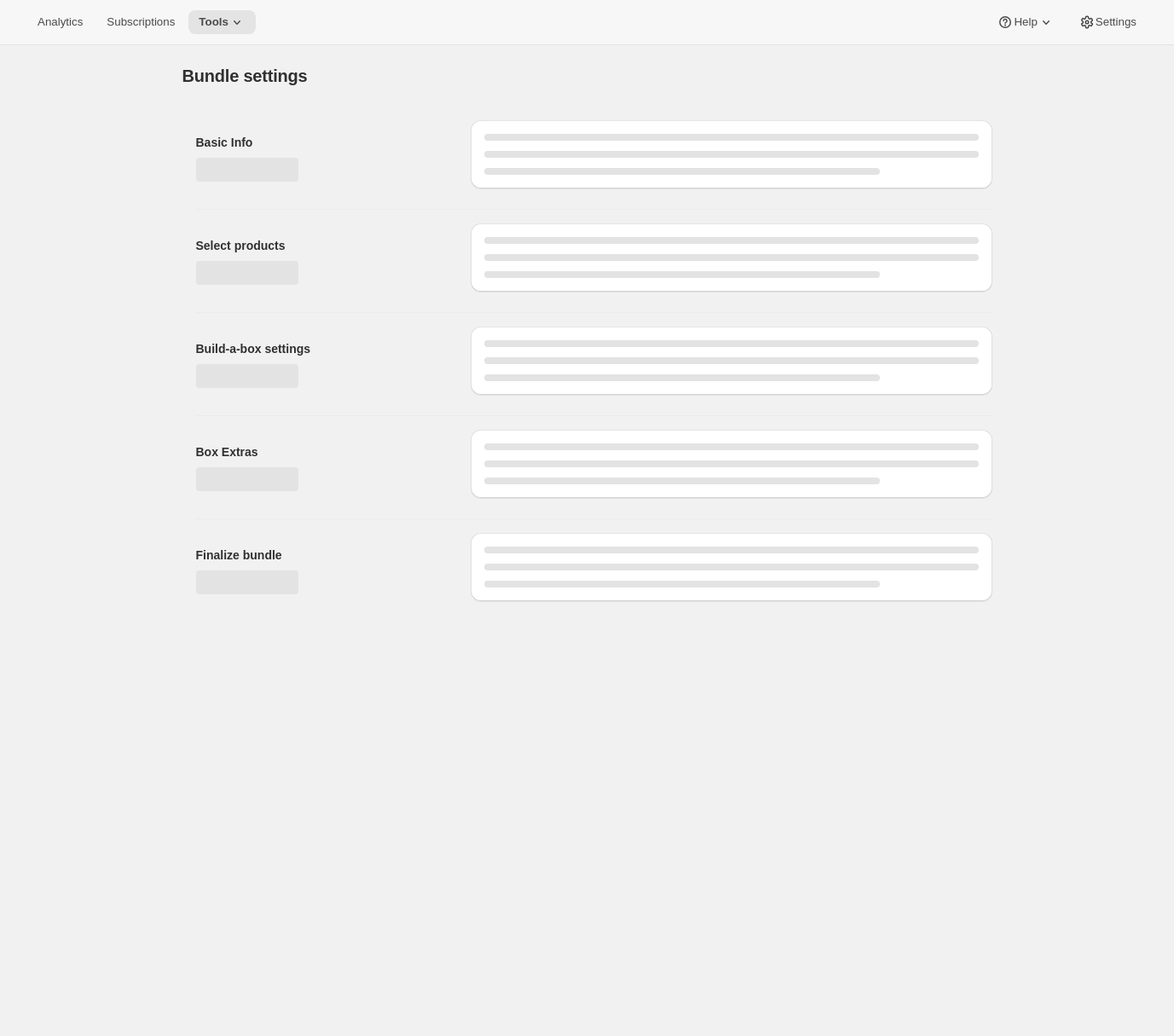
type input "Early Learners: 1-Year prepaid (Ages [DEMOGRAPHIC_DATA])"
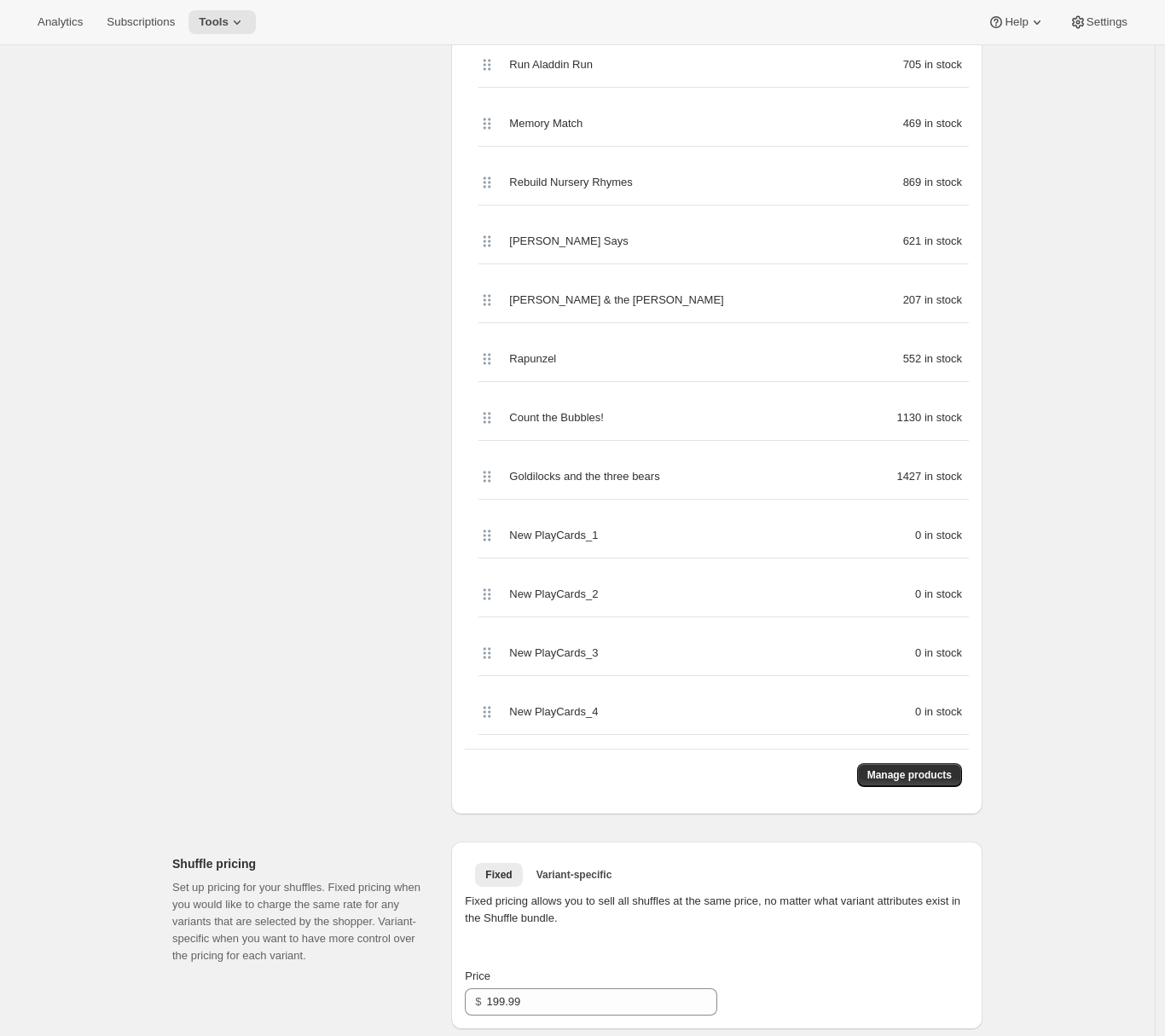
scroll to position [713, 0]
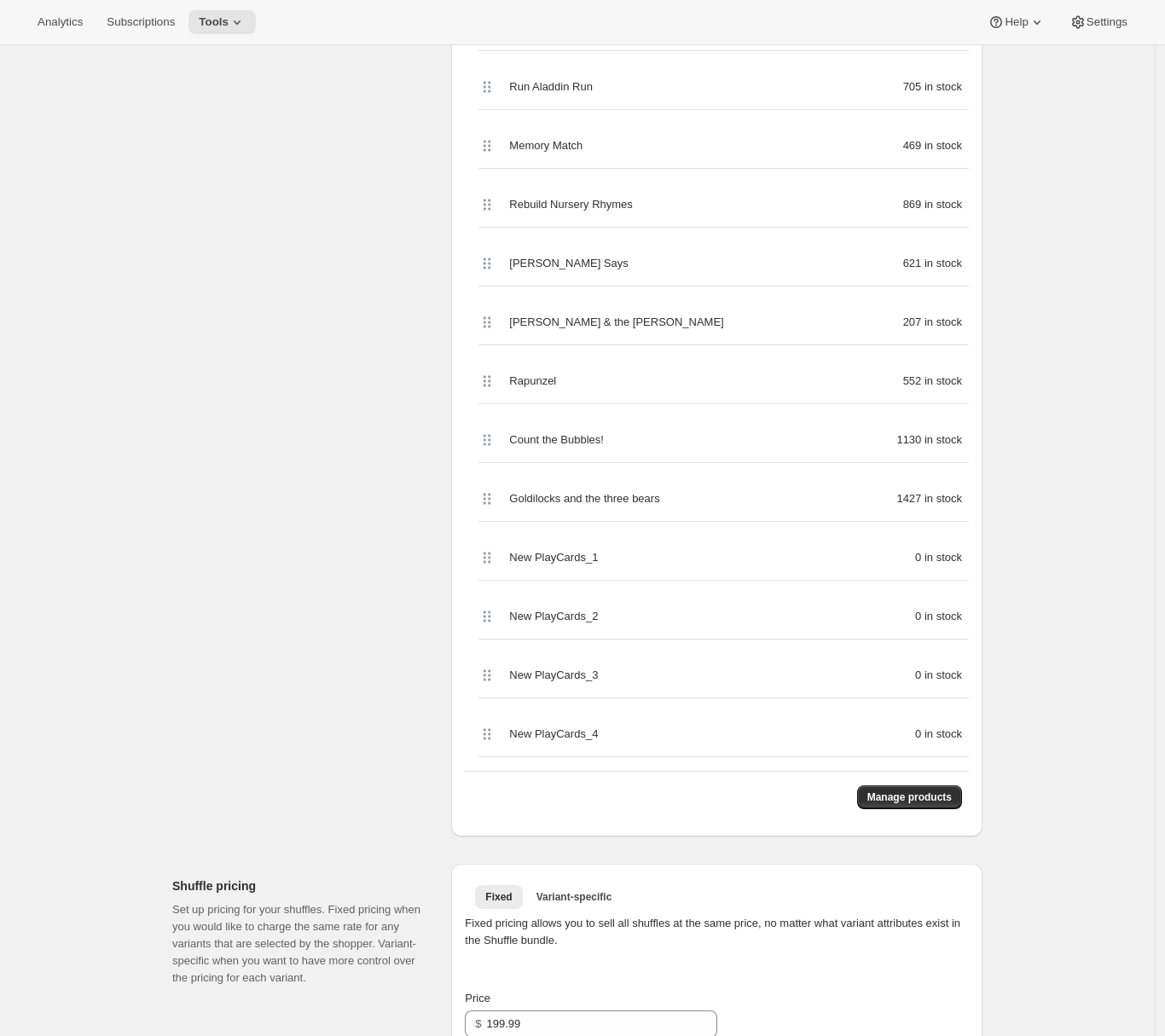
drag, startPoint x: 580, startPoint y: 424, endPoint x: 588, endPoint y: 431, distance: 10.6
click at [588, 431] on div "Count the Bubbles! 1130 in stock" at bounding box center [724, 440] width 490 height 45
drag, startPoint x: 513, startPoint y: 382, endPoint x: 713, endPoint y: 509, distance: 236.9
click at [713, 509] on div "PlayCubes 848 in stock Starter Bundle PlayCards (3-5) -340 in stock Tap a Mole …" at bounding box center [716, 294] width 504 height 928
